Goal: Task Accomplishment & Management: Use online tool/utility

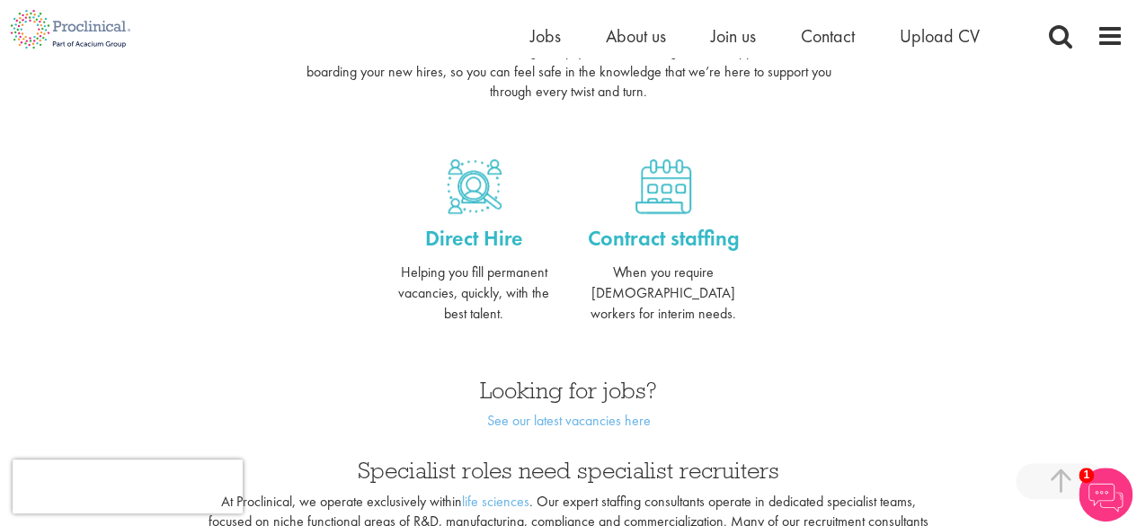
scroll to position [719, 0]
click at [636, 410] on link "See our latest vacancies here" at bounding box center [568, 419] width 164 height 19
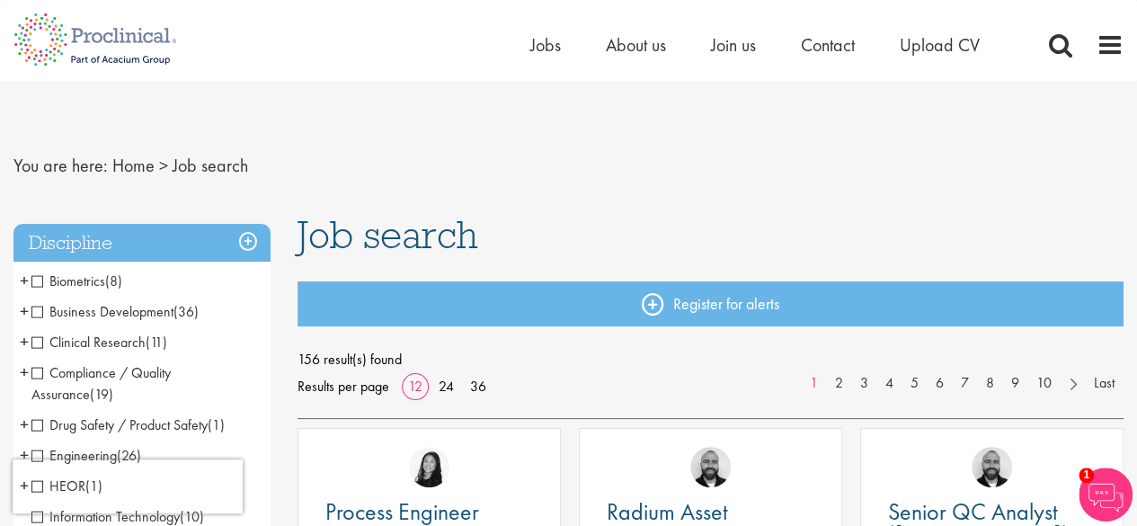
click at [40, 281] on span "Biometrics" at bounding box center [68, 280] width 74 height 19
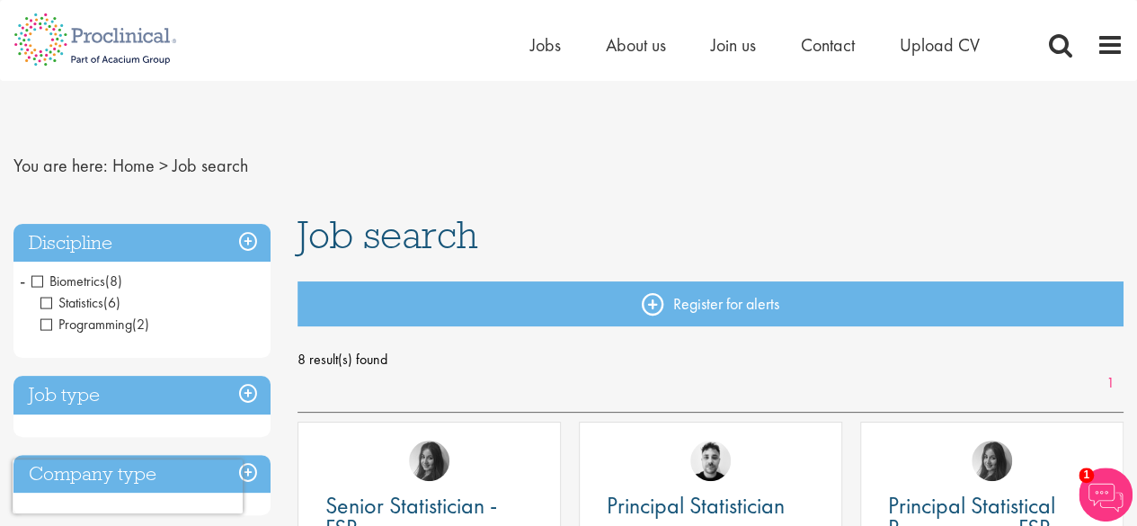
click at [38, 281] on span "Biometrics" at bounding box center [68, 280] width 74 height 19
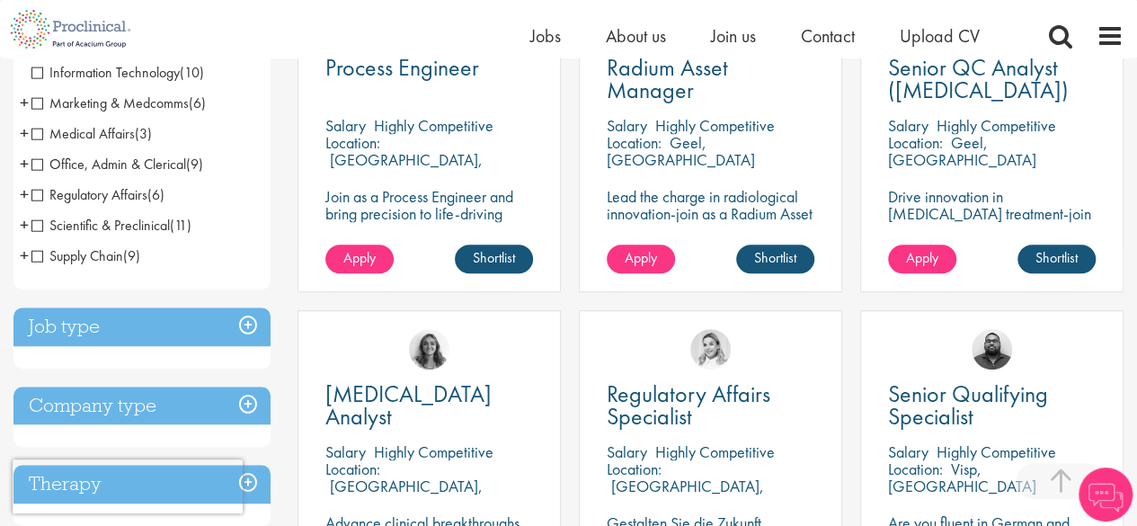
scroll to position [449, 0]
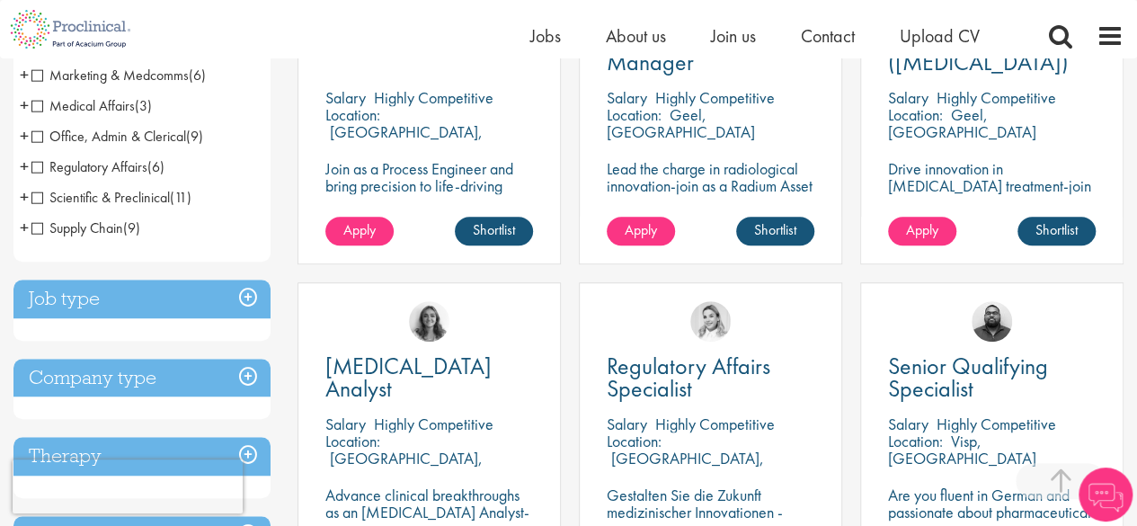
click at [244, 299] on h3 "Job type" at bounding box center [141, 299] width 257 height 39
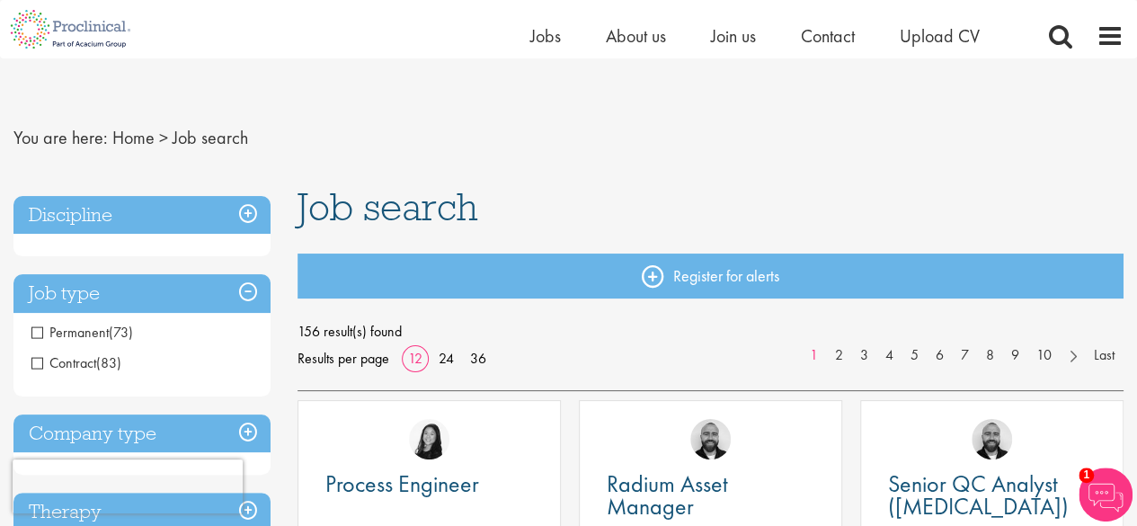
scroll to position [0, 0]
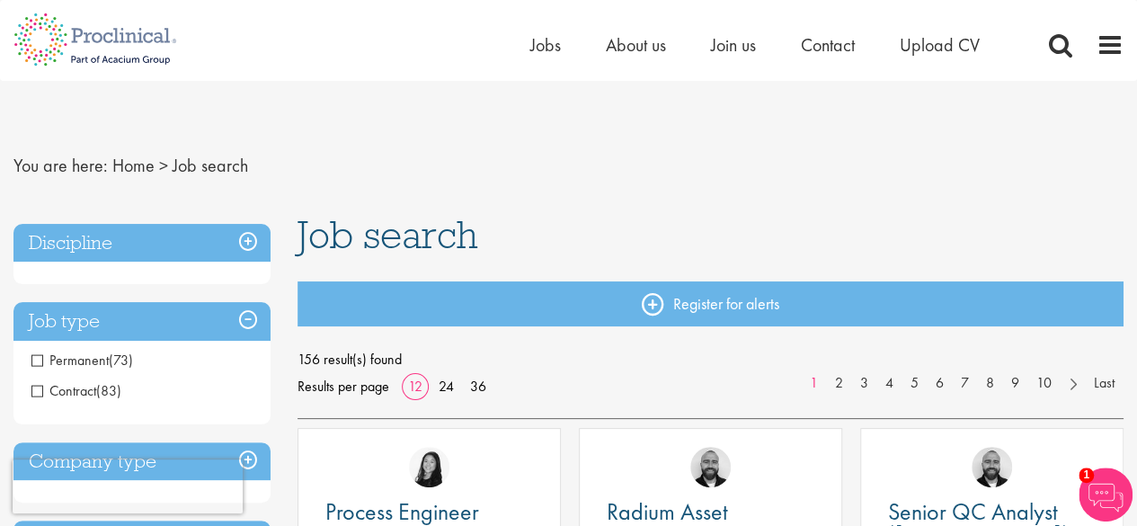
click at [253, 237] on h3 "Discipline" at bounding box center [141, 243] width 257 height 39
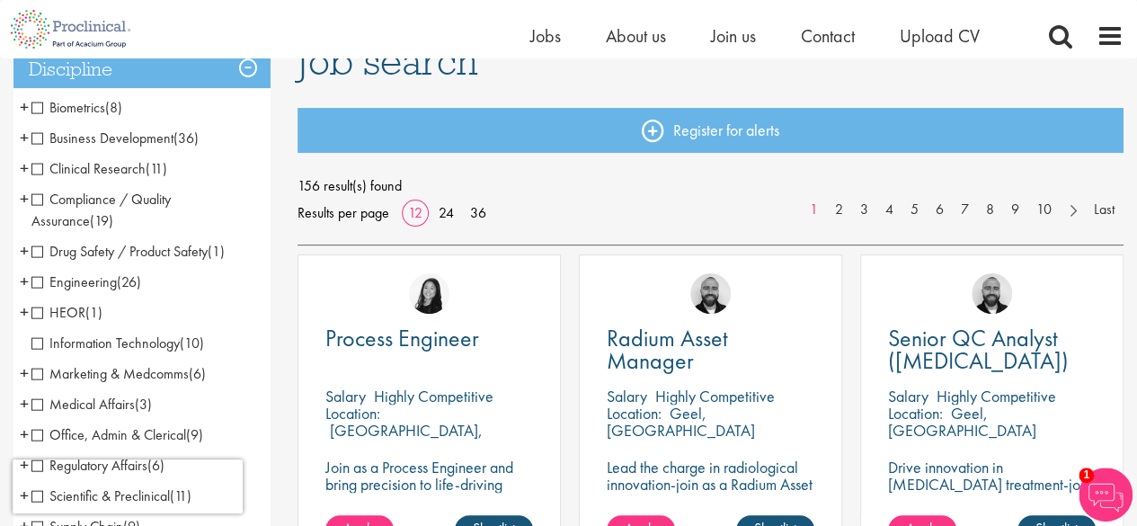
scroll to position [180, 0]
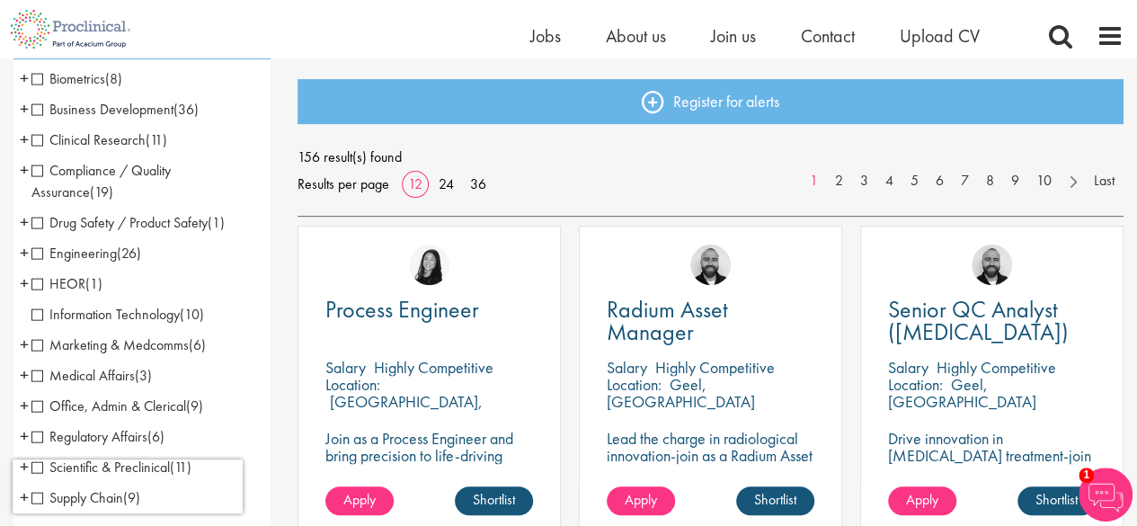
click at [41, 111] on span "Business Development" at bounding box center [102, 109] width 142 height 19
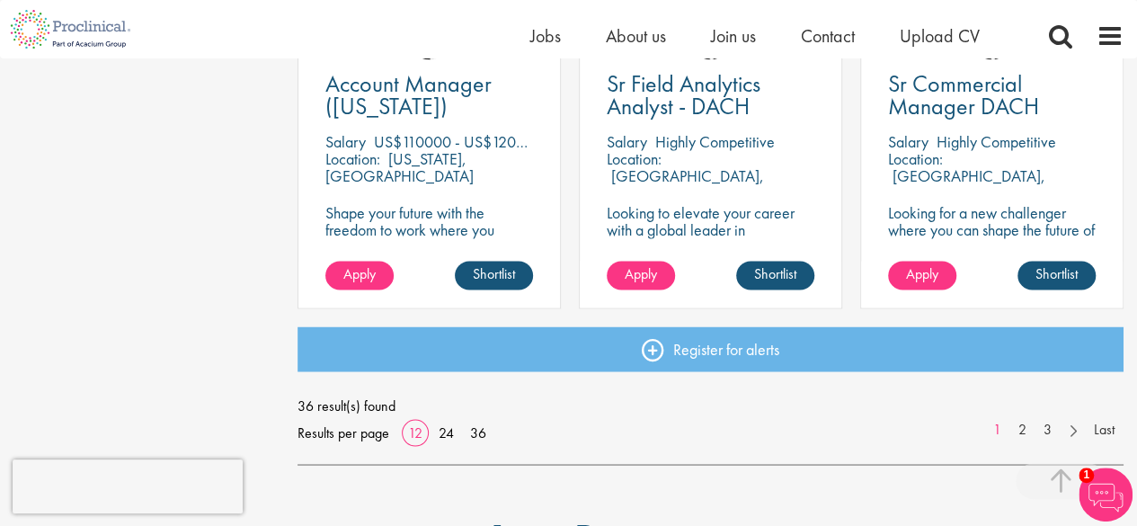
scroll to position [1348, 0]
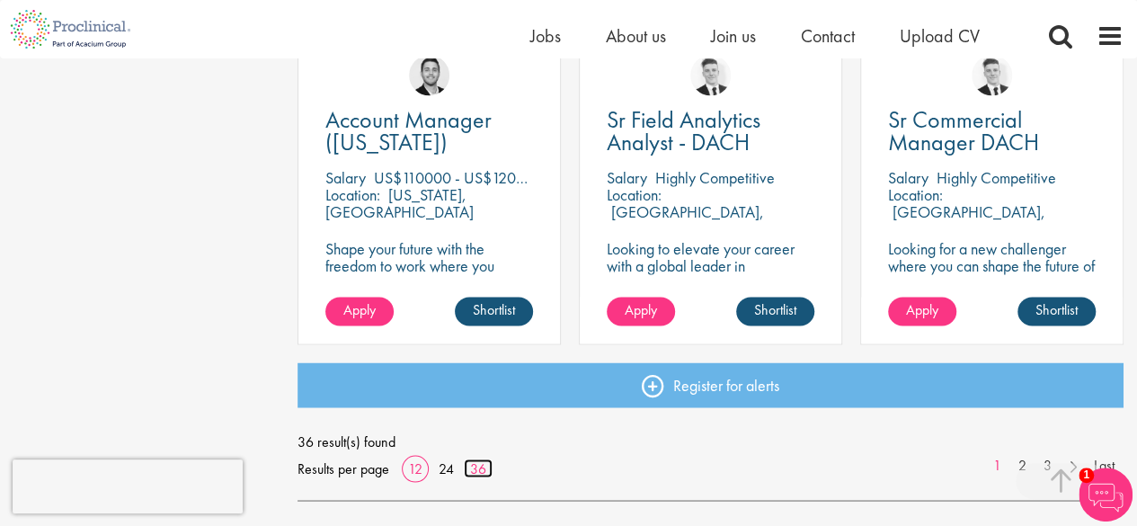
click at [482, 470] on link "36" at bounding box center [478, 467] width 29 height 19
